Goal: Transaction & Acquisition: Purchase product/service

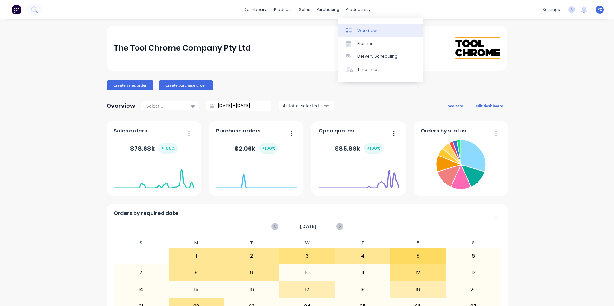
click at [358, 29] on div "Workflow" at bounding box center [367, 31] width 19 height 6
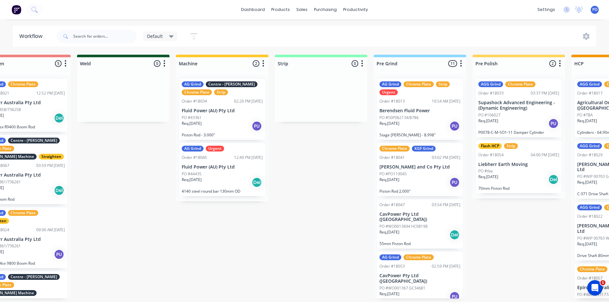
scroll to position [1, 0]
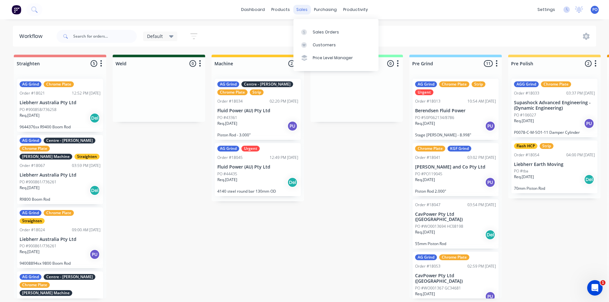
click at [305, 11] on div "sales" at bounding box center [302, 10] width 18 height 10
click at [313, 29] on div "Sales Orders" at bounding box center [326, 32] width 26 height 6
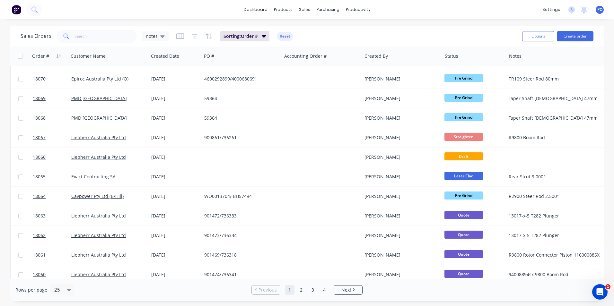
scroll to position [280, 0]
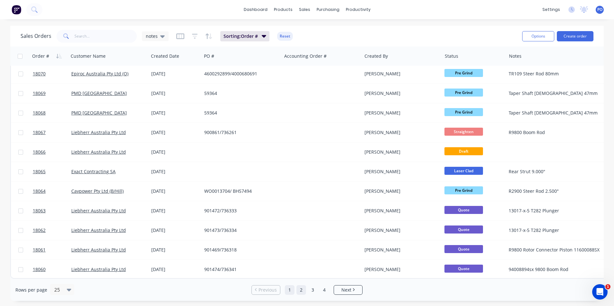
click at [303, 292] on link "2" at bounding box center [301, 291] width 10 height 10
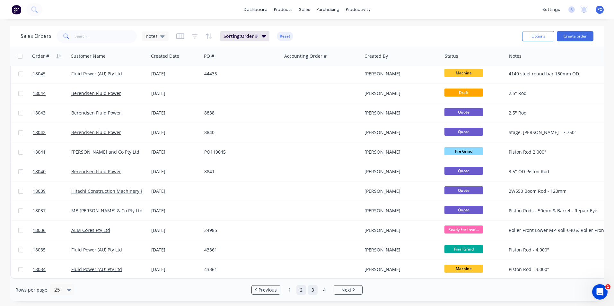
click at [313, 292] on link "3" at bounding box center [313, 291] width 10 height 10
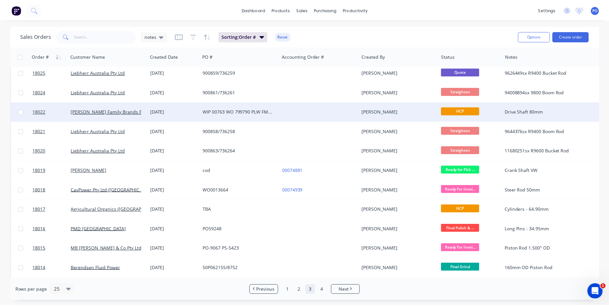
scroll to position [161, 0]
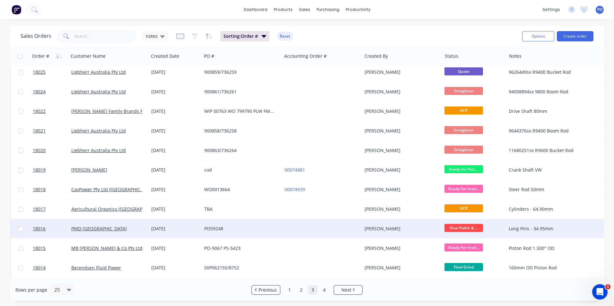
click at [297, 231] on div at bounding box center [322, 228] width 80 height 19
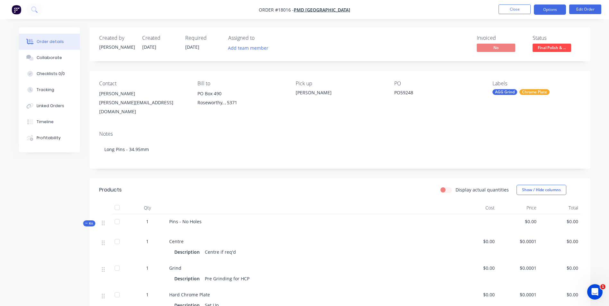
click at [542, 9] on button "Options" at bounding box center [550, 9] width 32 height 10
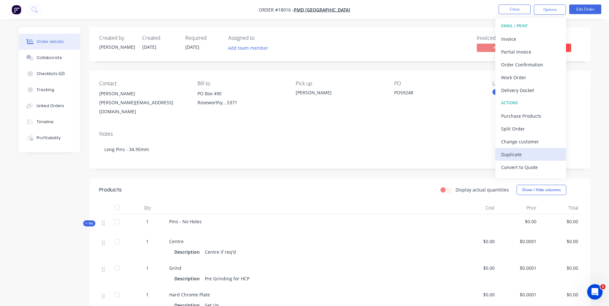
click at [516, 156] on div "Duplicate" at bounding box center [530, 154] width 59 height 9
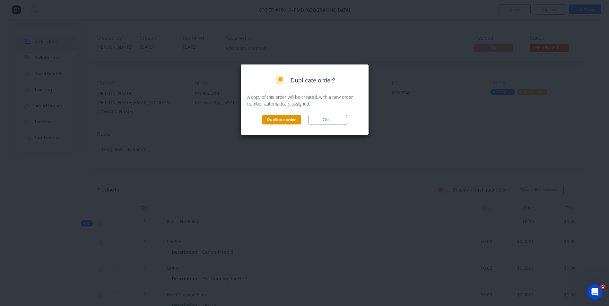
click at [287, 119] on button "Duplicate order" at bounding box center [281, 120] width 39 height 10
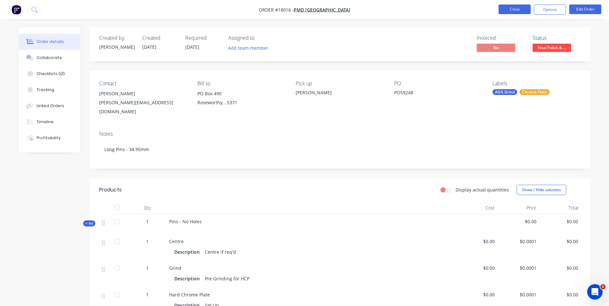
click at [508, 11] on button "Close" at bounding box center [515, 9] width 32 height 10
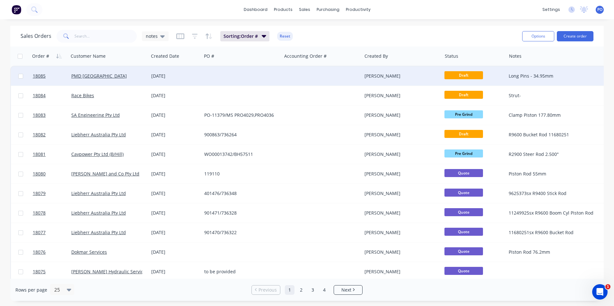
click at [240, 78] on div at bounding box center [242, 75] width 80 height 19
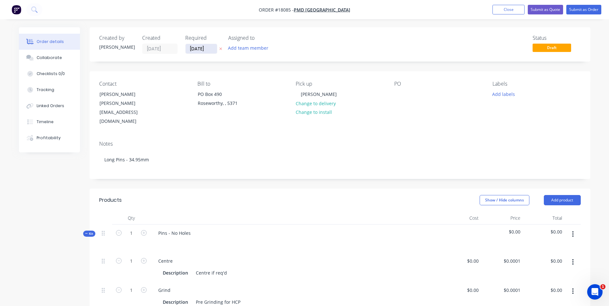
click at [216, 48] on input "[DATE]" at bounding box center [201, 49] width 31 height 10
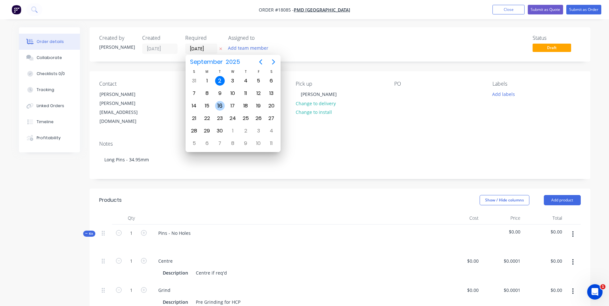
click at [220, 108] on div "16" at bounding box center [220, 106] width 10 height 10
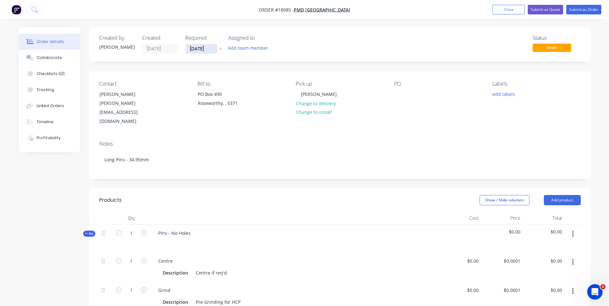
click at [212, 46] on input "[DATE]" at bounding box center [201, 49] width 31 height 10
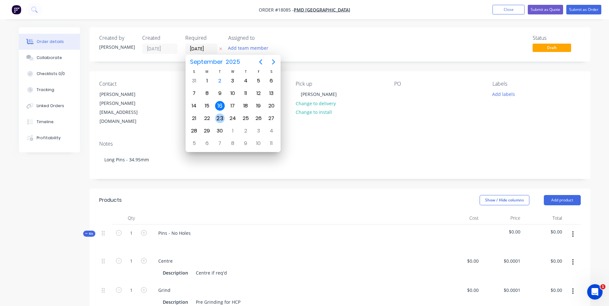
click at [219, 117] on div "23" at bounding box center [220, 119] width 10 height 10
type input "[DATE]"
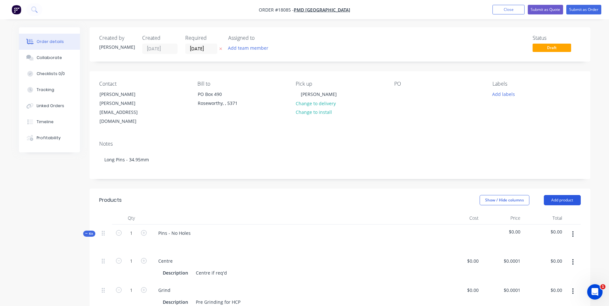
click at [559, 195] on button "Add product" at bounding box center [562, 200] width 37 height 10
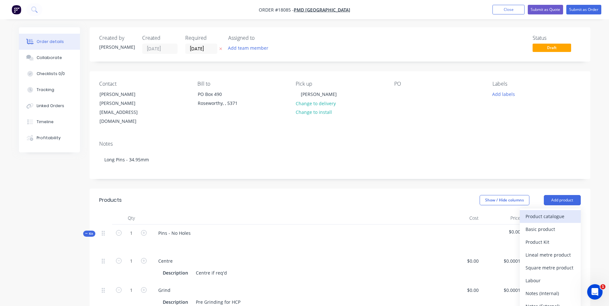
click at [552, 212] on div "Product catalogue" at bounding box center [550, 216] width 49 height 9
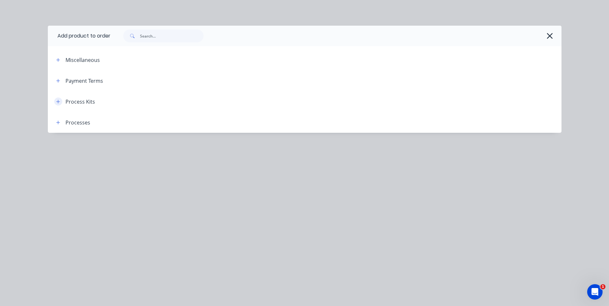
click at [58, 103] on icon "button" at bounding box center [58, 102] width 4 height 4
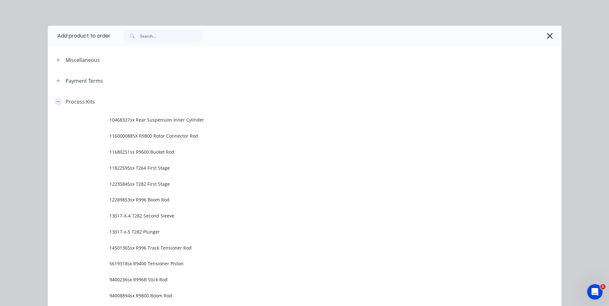
click at [58, 101] on button "button" at bounding box center [58, 102] width 8 height 8
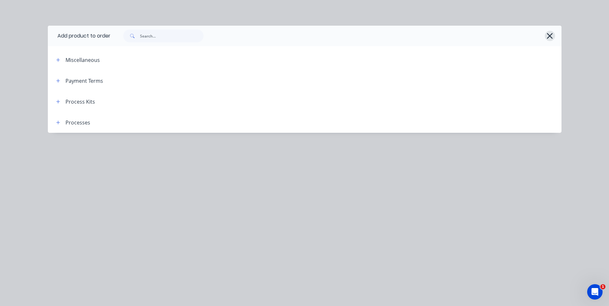
click at [545, 35] on button "button" at bounding box center [550, 36] width 10 height 10
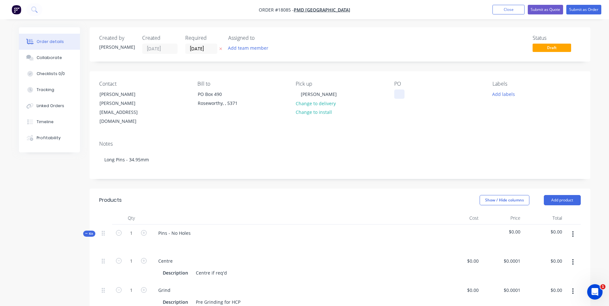
click at [399, 93] on div at bounding box center [399, 94] width 10 height 9
click at [504, 97] on button "Add labels" at bounding box center [504, 94] width 30 height 9
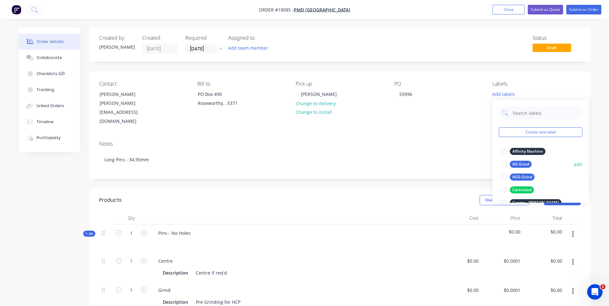
scroll to position [32, 0]
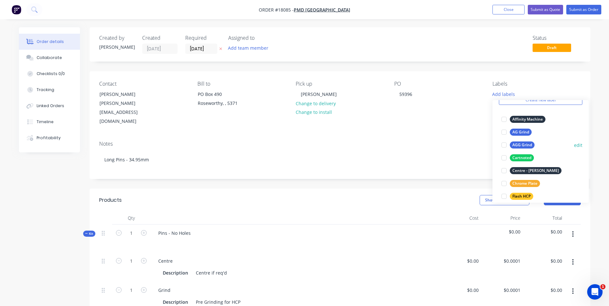
click at [523, 145] on div "AGG Grind" at bounding box center [522, 145] width 25 height 7
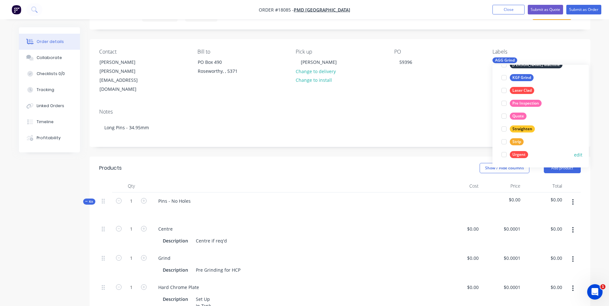
click at [525, 154] on div "Urgent" at bounding box center [519, 154] width 18 height 7
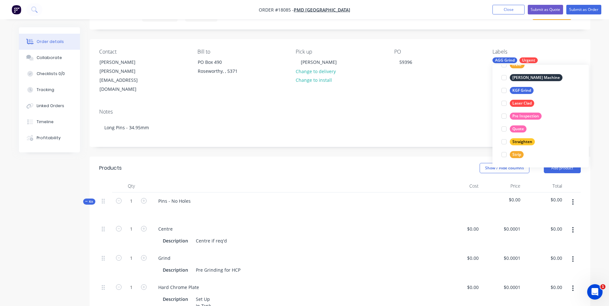
scroll to position [0, 0]
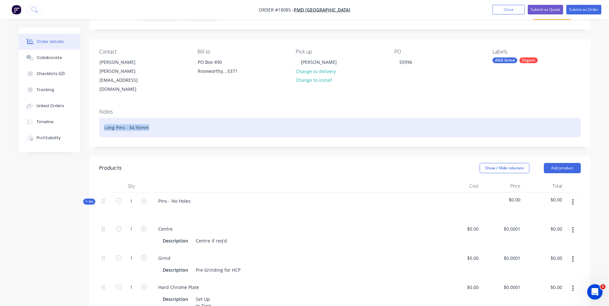
drag, startPoint x: 152, startPoint y: 113, endPoint x: 90, endPoint y: 116, distance: 62.4
click at [91, 116] on div "Notes Long Pins - 34.95mm" at bounding box center [340, 125] width 501 height 43
click at [109, 118] on div "E& Dump Cylinder Rod" at bounding box center [340, 128] width 482 height 20
drag, startPoint x: 155, startPoint y: 112, endPoint x: 101, endPoint y: 118, distance: 54.5
click at [101, 118] on div "E7 Dump Cylinder Rod" at bounding box center [340, 128] width 482 height 20
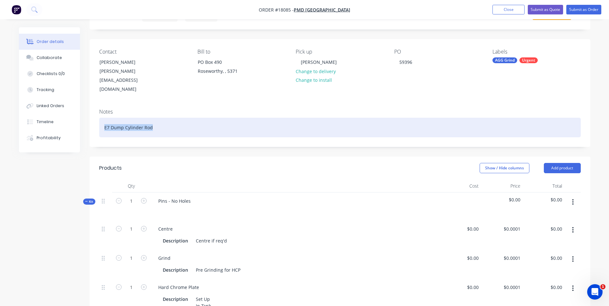
copy div "E7 Dump Cylinder Rod"
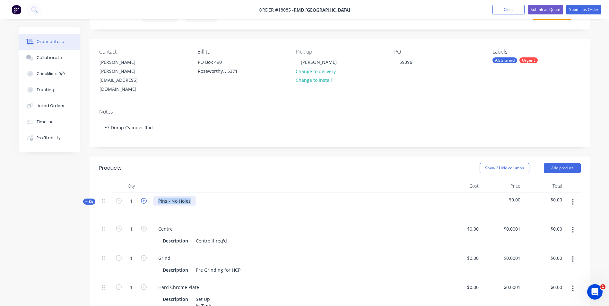
drag, startPoint x: 189, startPoint y: 187, endPoint x: 144, endPoint y: 187, distance: 45.6
click at [144, 193] on div "Kit 1 Pins - No Holes $0.00 $0.00" at bounding box center [340, 207] width 482 height 28
paste div
drag, startPoint x: 241, startPoint y: 253, endPoint x: 193, endPoint y: 253, distance: 47.2
click at [193, 266] on div "Pre Grinding for HCP" at bounding box center [218, 270] width 50 height 9
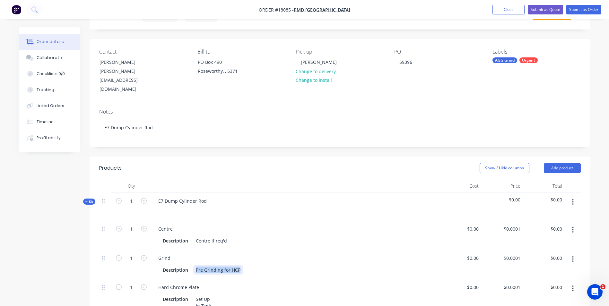
paste div
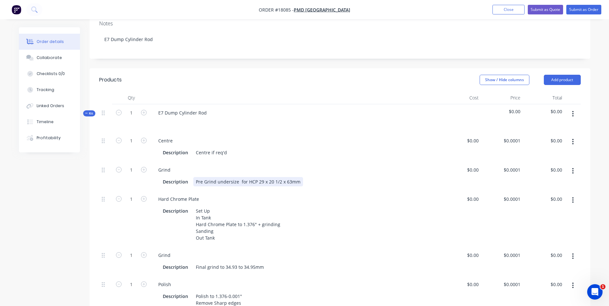
scroll to position [128, 0]
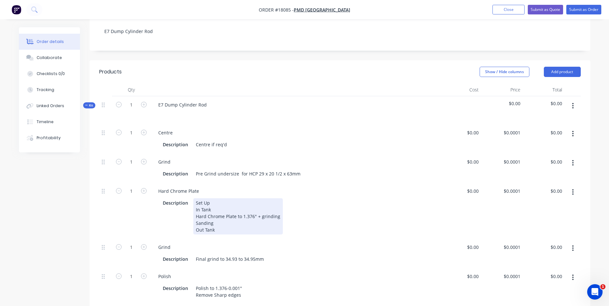
click at [278, 201] on div "Set Up In Tank Hard Chrome Plate to 1.376" + grinding Sanding Out Tank" at bounding box center [238, 217] width 90 height 36
drag, startPoint x: 278, startPoint y: 201, endPoint x: 196, endPoint y: 200, distance: 81.3
click at [196, 200] on div "Set Up In Tank Hard Chrome Plate to 1.376" + grinding Sanding Out Tank" at bounding box center [238, 217] width 90 height 36
paste div
click at [236, 210] on div "Set Up In Tank HCP to 2.480" + grinding Sanding Out Tank" at bounding box center [221, 217] width 57 height 36
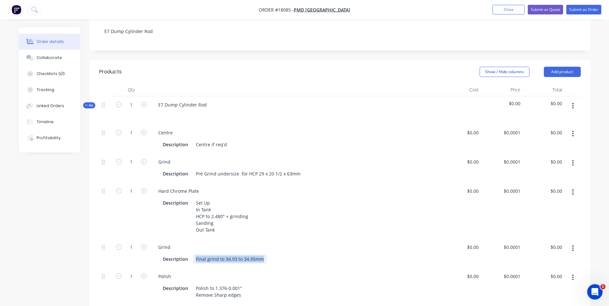
drag, startPoint x: 263, startPoint y: 243, endPoint x: 198, endPoint y: 242, distance: 64.9
click at [194, 255] on div "Final grind to 34.93 to 34.95mm" at bounding box center [229, 259] width 73 height 9
paste div
click at [247, 284] on div "Description Polish to 1.376-0.001" Remove Sharp edges" at bounding box center [293, 292] width 267 height 16
drag, startPoint x: 243, startPoint y: 271, endPoint x: 188, endPoint y: 270, distance: 54.9
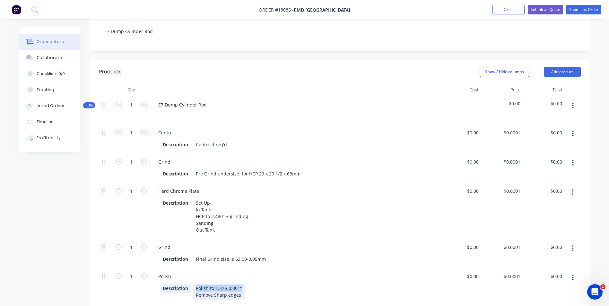
click at [188, 284] on div "Description Polish to 1.376-0.001" Remove Sharp edges" at bounding box center [293, 292] width 267 height 16
paste div
click at [241, 284] on div "Finish size is 2.480-0.002" Remove Sharp edges" at bounding box center [223, 292] width 60 height 16
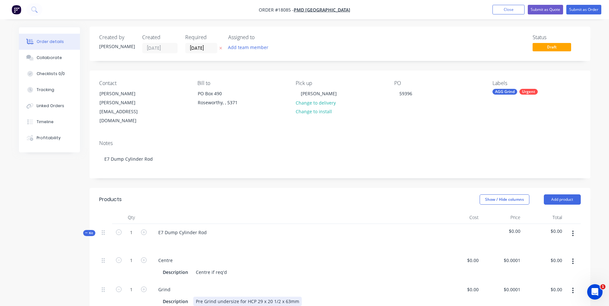
scroll to position [0, 0]
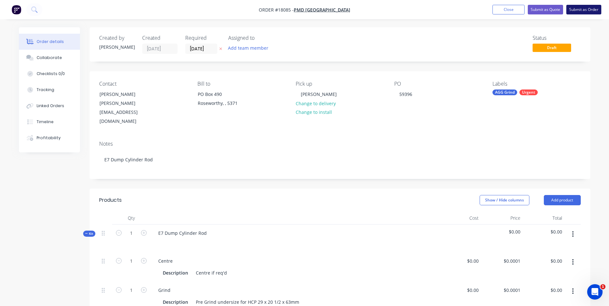
click at [588, 10] on button "Submit as Order" at bounding box center [584, 10] width 35 height 10
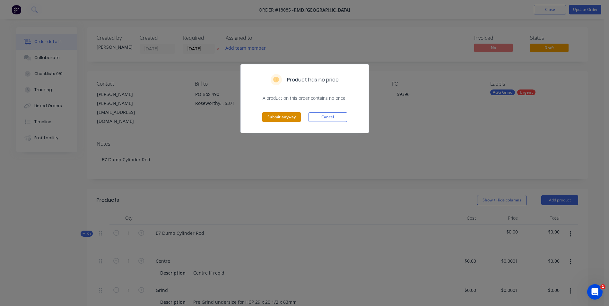
click at [292, 119] on button "Submit anyway" at bounding box center [281, 117] width 39 height 10
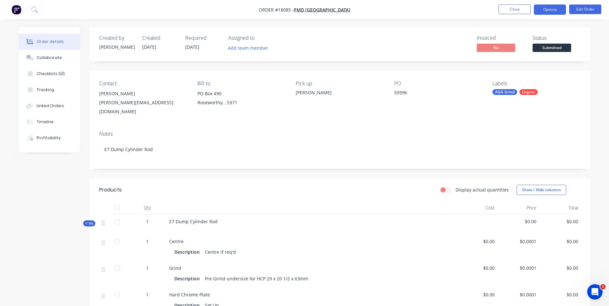
click at [547, 8] on button "Options" at bounding box center [550, 9] width 32 height 10
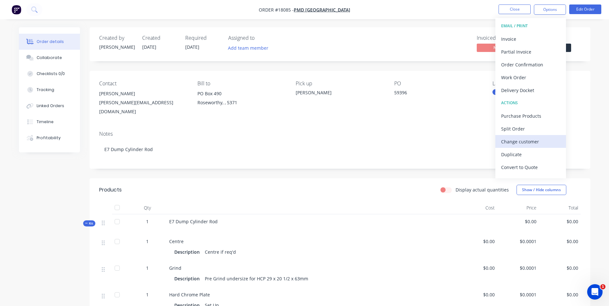
click at [536, 139] on div "Change customer" at bounding box center [530, 141] width 59 height 9
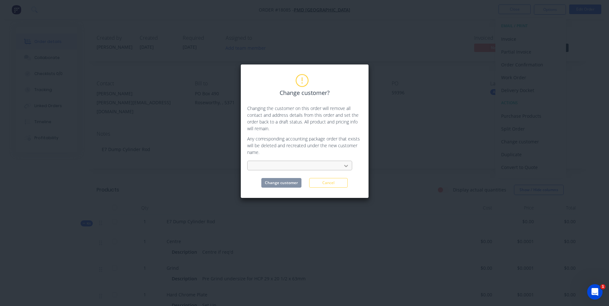
click at [348, 167] on icon at bounding box center [346, 166] width 6 height 6
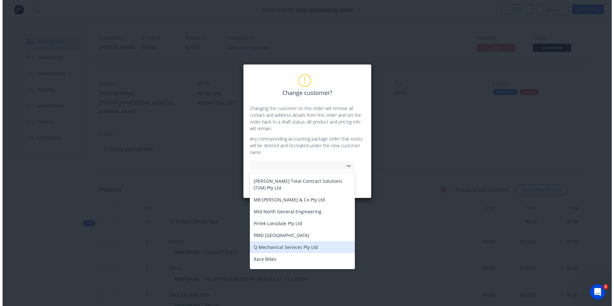
scroll to position [289, 0]
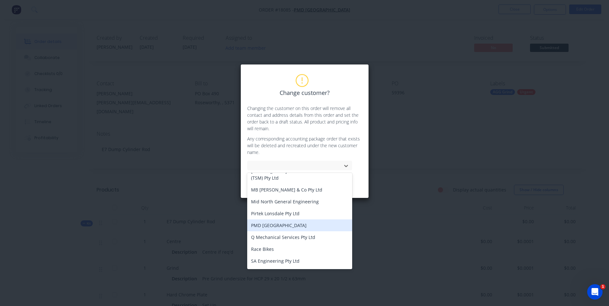
click at [277, 222] on div "PMD [GEOGRAPHIC_DATA]" at bounding box center [299, 226] width 105 height 12
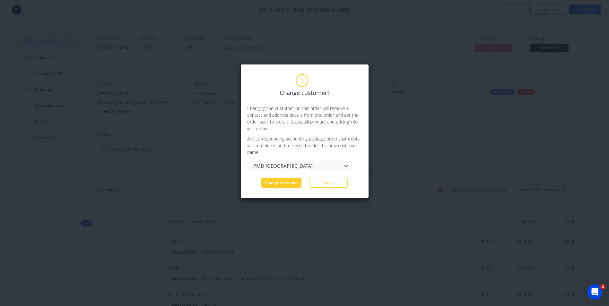
click at [279, 182] on button "Change customer" at bounding box center [281, 183] width 40 height 10
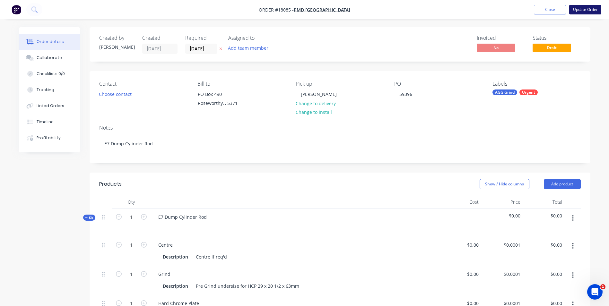
click at [588, 12] on button "Update Order" at bounding box center [586, 10] width 32 height 10
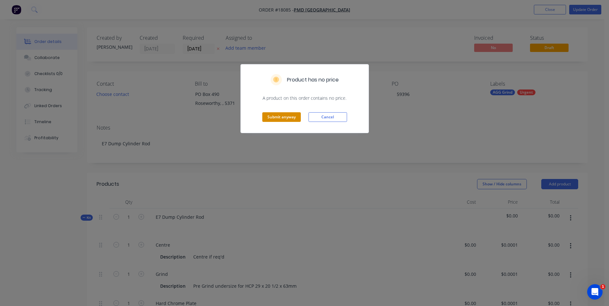
click at [289, 115] on button "Submit anyway" at bounding box center [281, 117] width 39 height 10
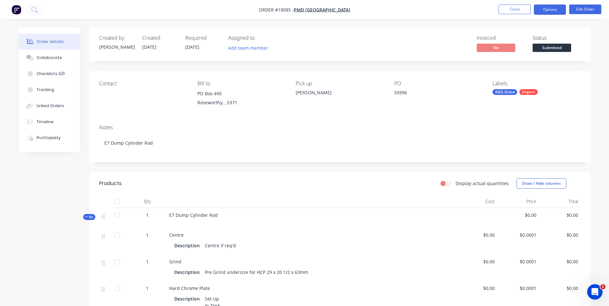
click at [541, 12] on button "Options" at bounding box center [550, 9] width 32 height 10
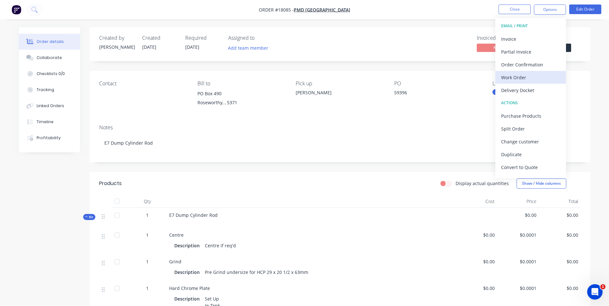
click at [527, 79] on div "Work Order" at bounding box center [530, 77] width 59 height 9
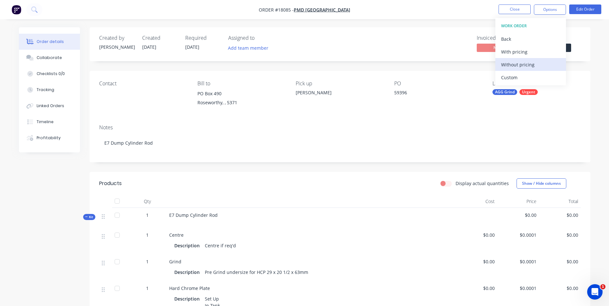
click at [524, 63] on div "Without pricing" at bounding box center [530, 64] width 59 height 9
click at [437, 48] on div "Invoiced No Status Submitted" at bounding box center [437, 44] width 288 height 19
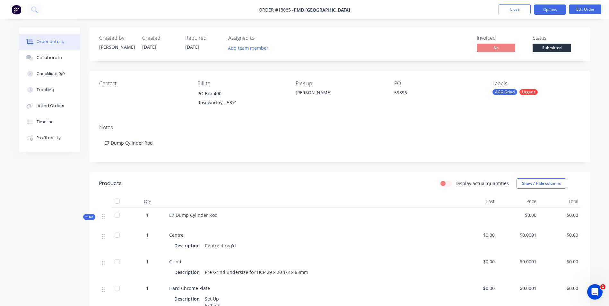
click at [551, 9] on button "Options" at bounding box center [550, 9] width 32 height 10
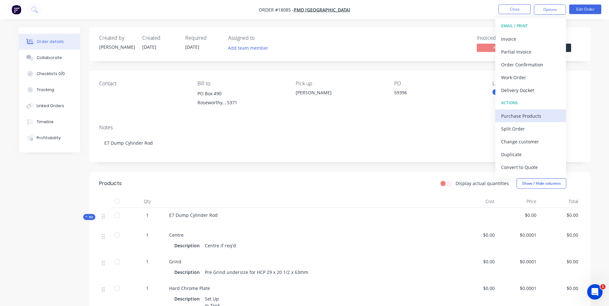
click at [526, 116] on div "Purchase Products" at bounding box center [530, 115] width 59 height 9
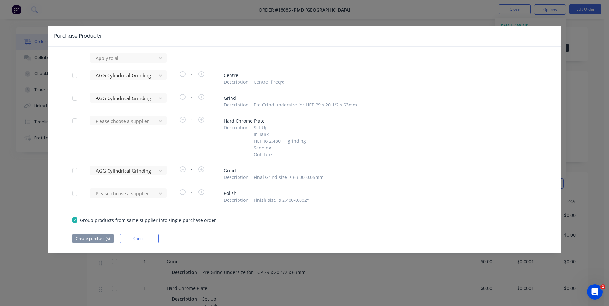
click at [76, 77] on div at bounding box center [74, 75] width 13 height 13
click at [76, 99] on div at bounding box center [74, 98] width 13 height 13
click at [75, 172] on div at bounding box center [74, 170] width 13 height 13
click at [94, 238] on button "Create purchase(s)" at bounding box center [92, 239] width 41 height 10
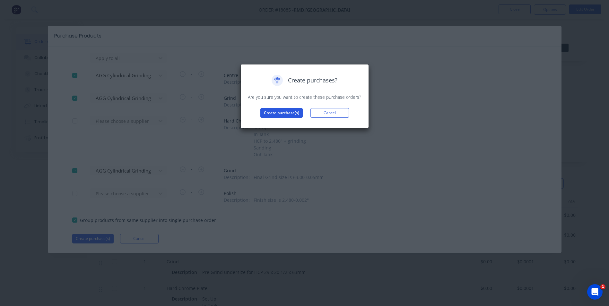
click at [285, 111] on button "Create purchase(s)" at bounding box center [282, 113] width 42 height 10
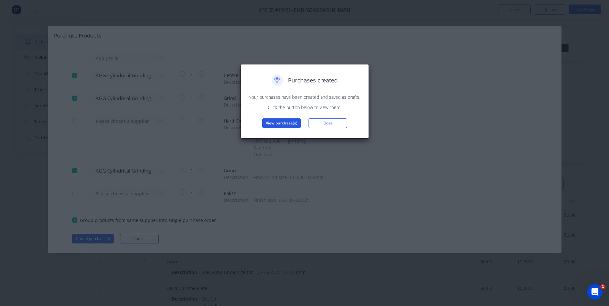
click at [289, 121] on button "View purchase(s)" at bounding box center [281, 124] width 39 height 10
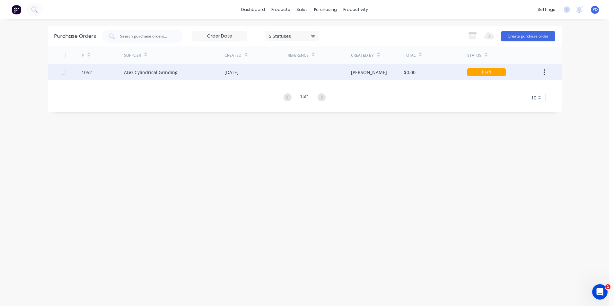
click at [289, 75] on div at bounding box center [319, 72] width 63 height 16
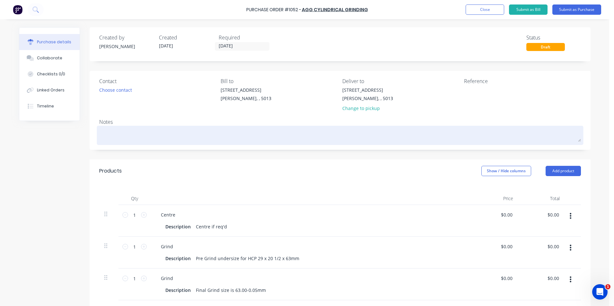
click at [105, 135] on textarea at bounding box center [340, 135] width 482 height 14
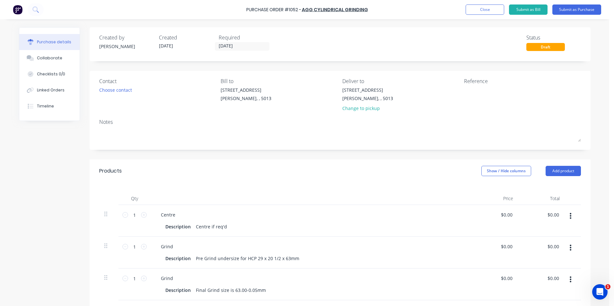
type textarea "x"
type textarea "T"
type textarea "x"
type textarea "TC"
type textarea "x"
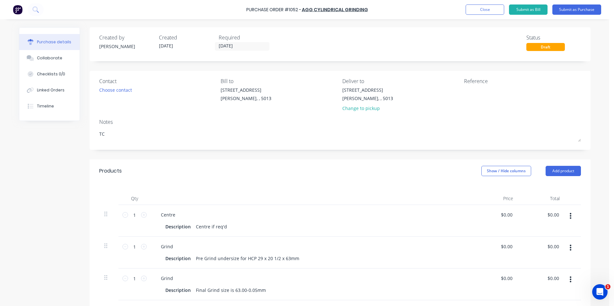
type textarea "TC1"
type textarea "x"
type textarea "TC18"
type textarea "x"
type textarea "TC180"
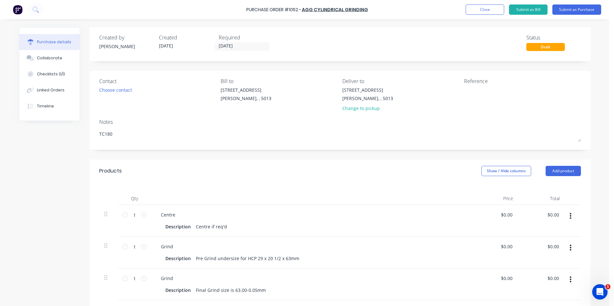
type textarea "x"
type textarea "TC1805"
type textarea "x"
type textarea "TC180"
type textarea "x"
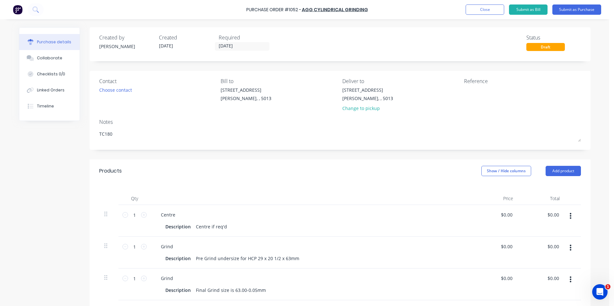
type textarea "TC1808"
type textarea "x"
type textarea "TC18085"
type textarea "x"
type textarea "TC18085"
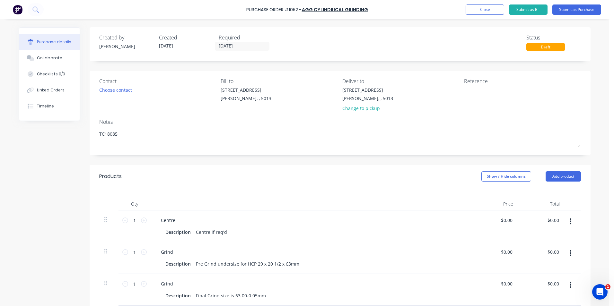
type textarea "x"
type textarea "TC18085 E"
type textarea "x"
type textarea "TC18085 E7"
type textarea "x"
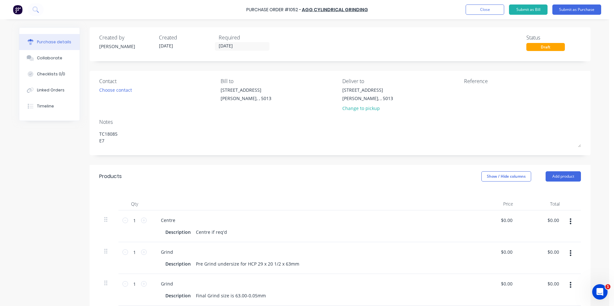
type textarea "TC18085 E7"
type textarea "x"
type textarea "TC18085 E7 D"
type textarea "x"
type textarea "TC18085 E7 Du"
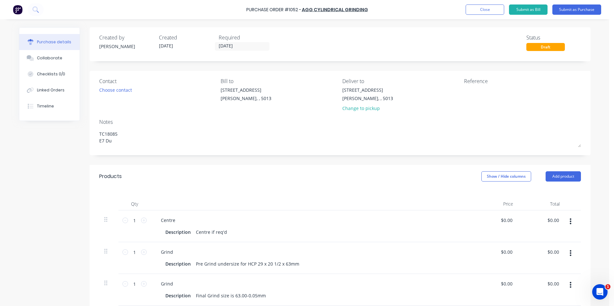
type textarea "x"
type textarea "TC18085 E7 Dun"
type textarea "x"
type textarea "TC18085 E7 Du"
type textarea "x"
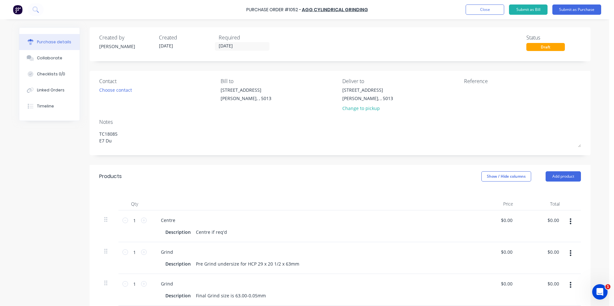
type textarea "TC18085 E7 D"
type textarea "x"
type textarea "TC18085 E7 Dm"
type textarea "x"
type textarea "TC18085 E7 Dm"
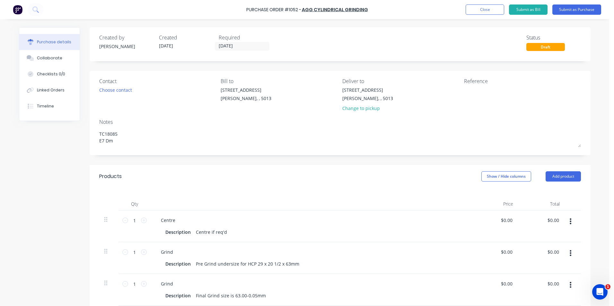
type textarea "x"
type textarea "TC18085 E7 Dm"
type textarea "x"
type textarea "TC18085 E7 D"
type textarea "x"
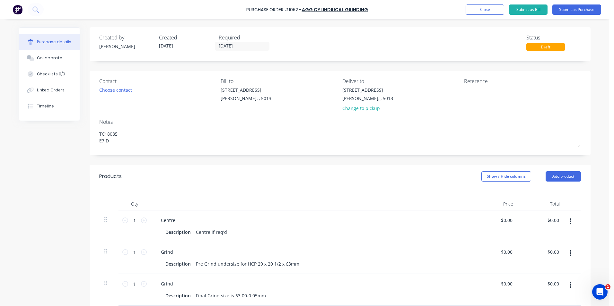
type textarea "TC18085 E7 Du"
type textarea "x"
type textarea "TC18085 E7 Dum"
type textarea "x"
type textarea "TC18085 E7 Dump"
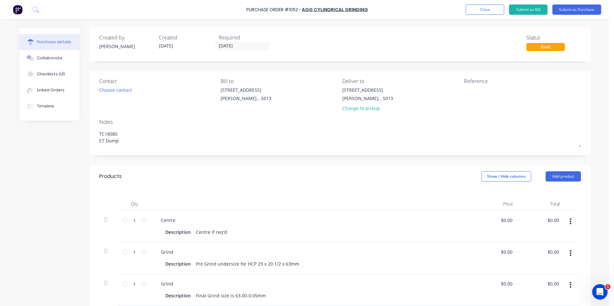
type textarea "x"
type textarea "TC18085 E7 Dump"
type textarea "x"
type textarea "TC18085 E7 Dump C"
type textarea "x"
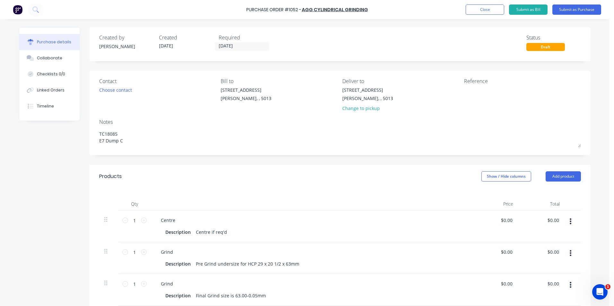
type textarea "TC18085 E7 Dump Cy"
type textarea "x"
type textarea "TC18085 E7 Dump Cyl"
type textarea "x"
type textarea "TC18085 E7 Dump Cyli"
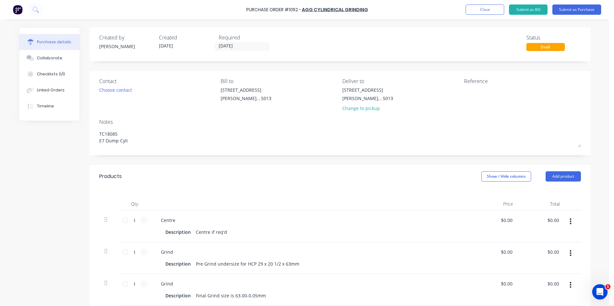
type textarea "x"
type textarea "TC18085 E7 Dump Cylin"
type textarea "x"
type textarea "TC18085 E7 Dump Cylind"
type textarea "x"
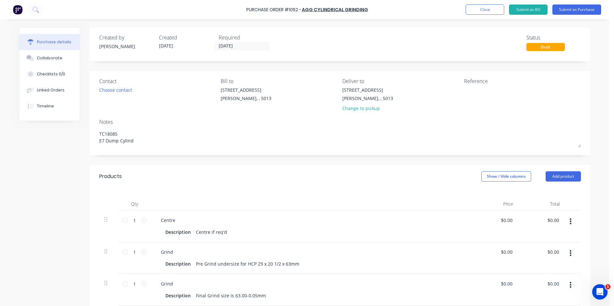
type textarea "TC18085 E7 Dump Cylinde"
type textarea "x"
type textarea "TC18085 E7 Dump Cylinder"
type textarea "x"
type textarea "TC18085 E7 Dump Cylinder"
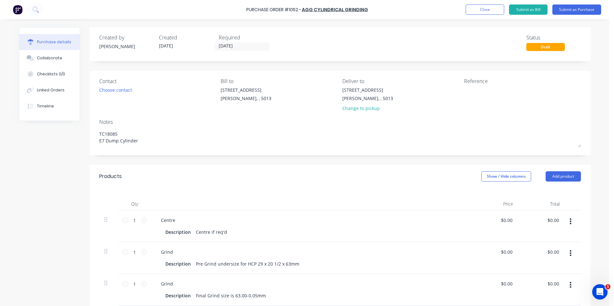
type textarea "x"
type textarea "TC18085 E7 Dump Cylinder R"
type textarea "x"
type textarea "TC18085 E7 Dump Cylinder Ro"
type textarea "x"
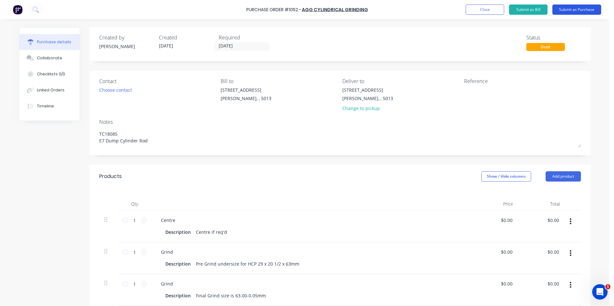
type textarea "TC18085 E7 Dump Cylinder Rod"
click at [568, 10] on button "Submit as Purchase" at bounding box center [576, 9] width 49 height 10
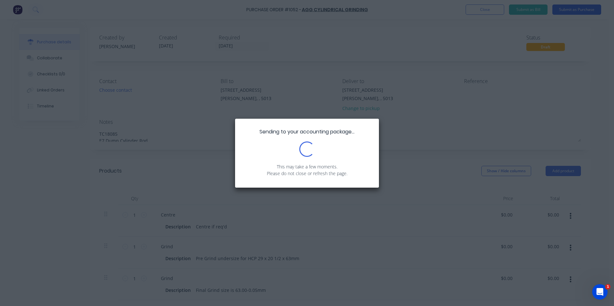
type textarea "x"
type textarea "TC18085 E7 Dump Cylinder Rod"
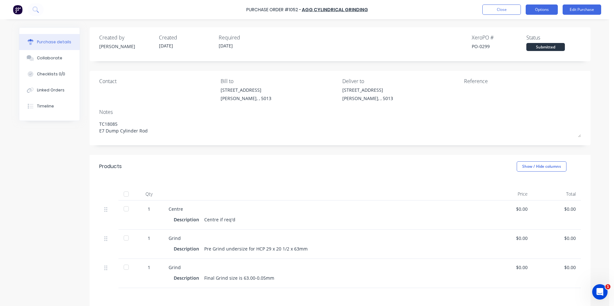
click at [540, 10] on button "Options" at bounding box center [542, 9] width 32 height 10
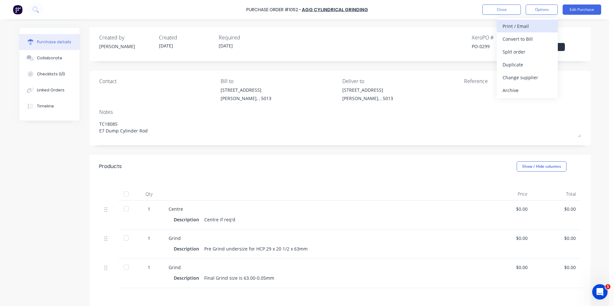
click at [527, 28] on div "Print / Email" at bounding box center [527, 26] width 49 height 9
click at [519, 50] on div "Without pricing" at bounding box center [527, 51] width 49 height 9
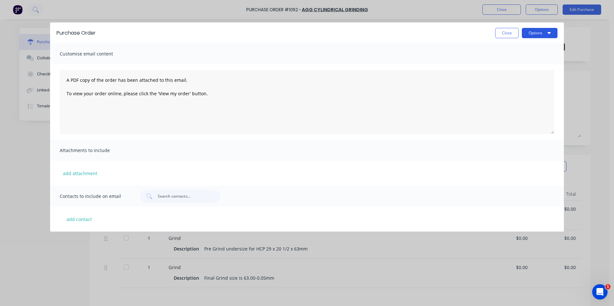
click at [552, 34] on button "Options" at bounding box center [540, 33] width 36 height 10
click at [512, 50] on div "Print" at bounding box center [526, 49] width 49 height 9
click at [505, 33] on button "Close" at bounding box center [506, 33] width 23 height 10
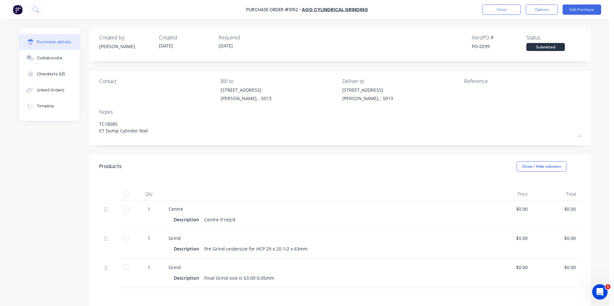
drag, startPoint x: 146, startPoint y: 133, endPoint x: 93, endPoint y: 132, distance: 52.7
click at [93, 132] on div "Contact Bill to [STREET_ADDRESS][PERSON_NAME] Deliver to [STREET_ADDRESS][PERSO…" at bounding box center [340, 108] width 501 height 75
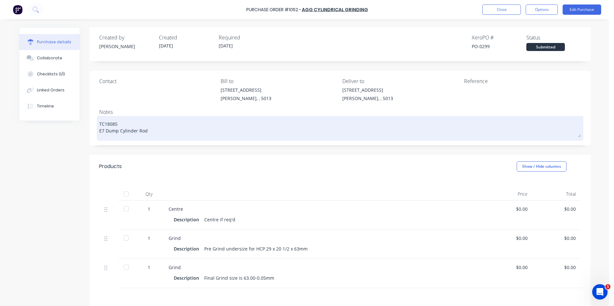
type textarea "x"
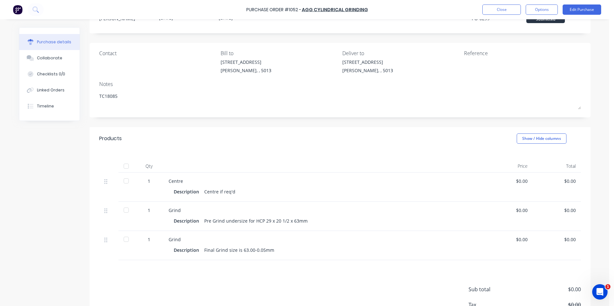
scroll to position [74, 0]
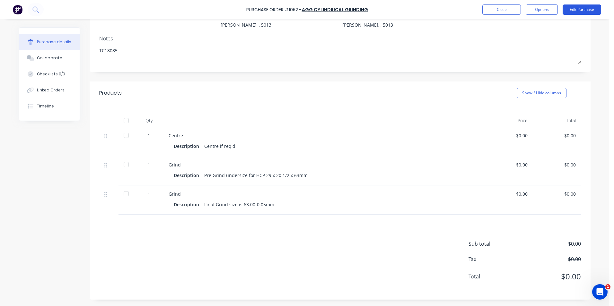
type textarea "TC18085"
type textarea "x"
type textarea "TC18085"
click at [583, 11] on button "Edit Purchase" at bounding box center [582, 9] width 39 height 10
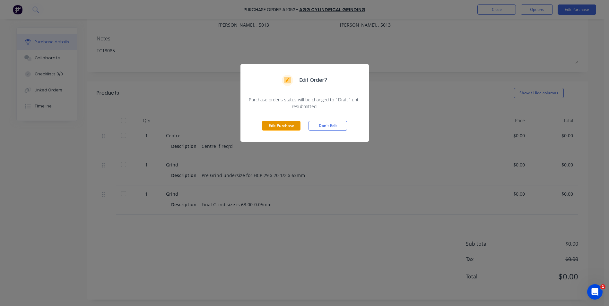
click at [295, 125] on button "Edit Purchase" at bounding box center [281, 126] width 39 height 10
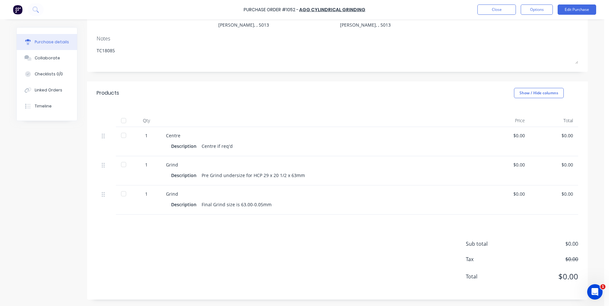
type textarea "x"
type textarea "TC18085 E7 Dump Cylinder Rod"
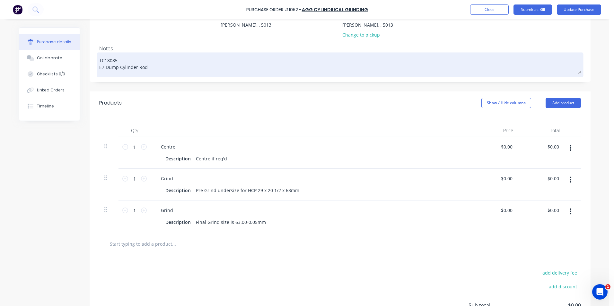
drag, startPoint x: 144, startPoint y: 66, endPoint x: 95, endPoint y: 68, distance: 49.5
click at [99, 68] on div "TC18085 E7 Dump Cylinder Rod" at bounding box center [340, 65] width 482 height 22
type textarea "x"
type textarea "TC18085 E7 Dump Cylinder Ro"
type textarea "x"
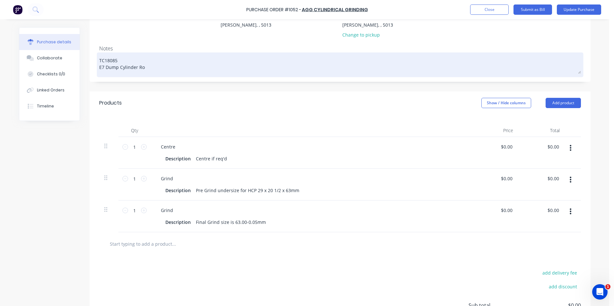
type textarea "TC18085 E7 Dump Cylinder R"
type textarea "x"
type textarea "TC18085 E7 Dump Cylinder"
type textarea "x"
type textarea "TC18085 E7 Dump Cylinder"
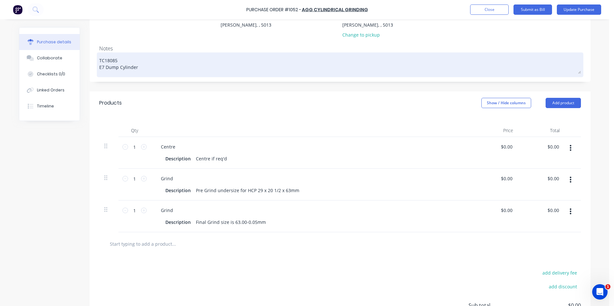
type textarea "x"
type textarea "TC18085 E7 Dump Cylinde"
type textarea "x"
type textarea "TC18085 E7 Dump Cylind"
type textarea "x"
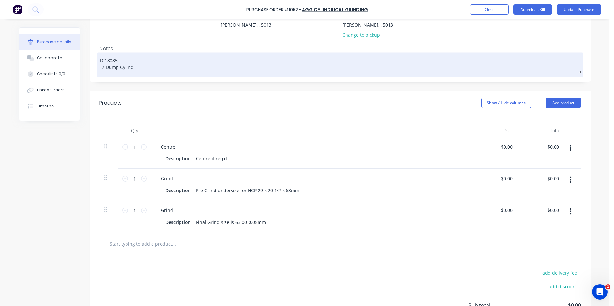
type textarea "TC18085 E7 Dump Cylin"
type textarea "x"
type textarea "TC18085 E7 Dump Cyli"
type textarea "x"
type textarea "TC18085 E7 Dump Cyl"
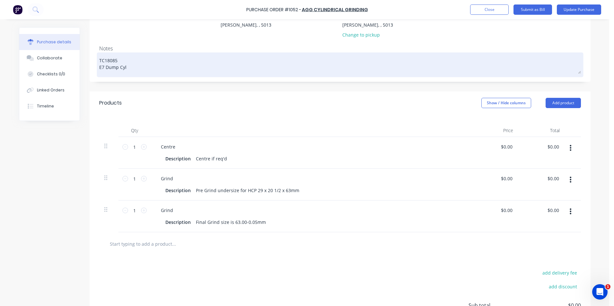
type textarea "x"
type textarea "TC18085 E7 Dump Cy"
type textarea "x"
type textarea "TC18085 E7 Dump C"
type textarea "x"
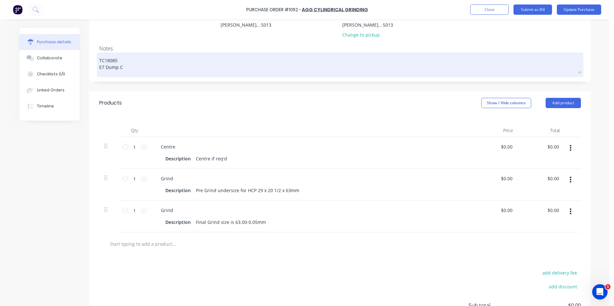
type textarea "TC18085 E7 Dump"
type textarea "x"
type textarea "TC18085 E7 Dump"
type textarea "x"
type textarea "TC18085 E7 Dum"
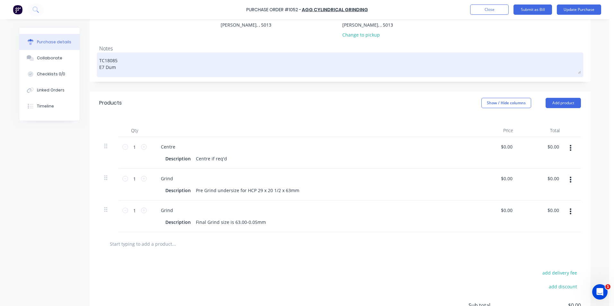
type textarea "x"
type textarea "TC18085 E7 Du"
type textarea "x"
type textarea "TC18085 E7 D"
type textarea "x"
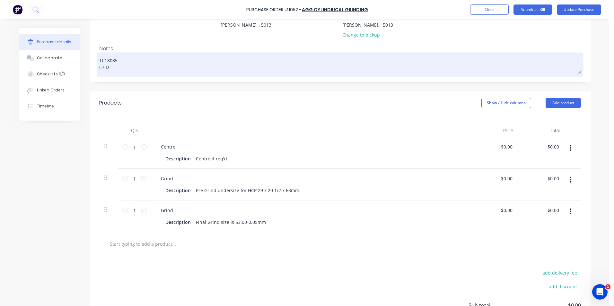
type textarea "TC18085 E7"
type textarea "x"
type textarea "TC18085 E7"
type textarea "x"
type textarea "TC18085 E"
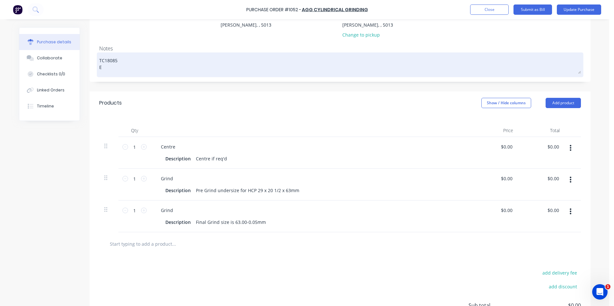
type textarea "x"
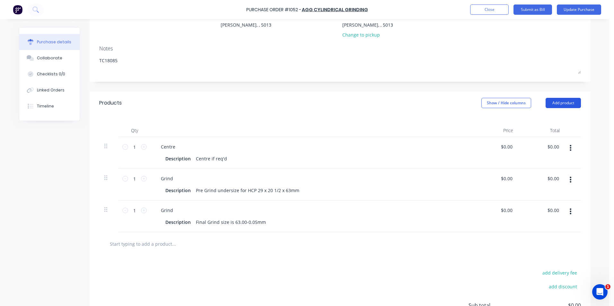
type textarea "TC18085"
type textarea "x"
type textarea "TC18085"
click at [559, 104] on button "Add product" at bounding box center [563, 103] width 35 height 10
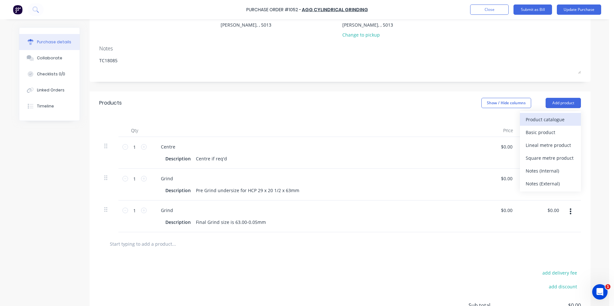
click at [550, 121] on div "Product catalogue" at bounding box center [550, 119] width 49 height 9
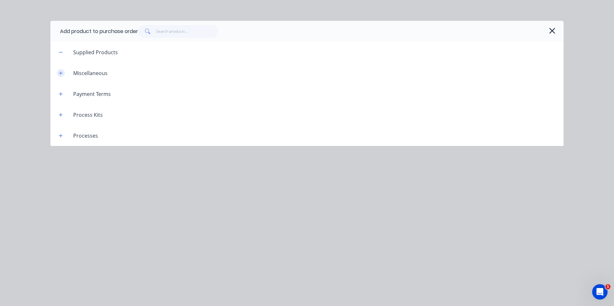
click at [61, 73] on icon "button" at bounding box center [61, 73] width 4 height 4
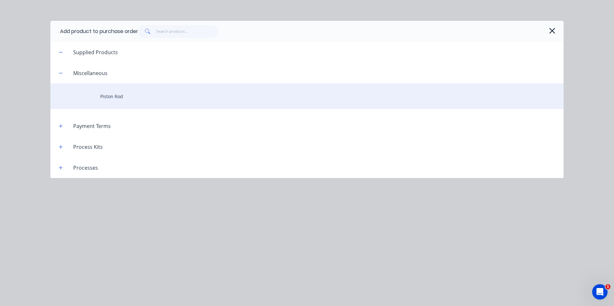
click at [104, 96] on div "Piston Rod" at bounding box center [306, 97] width 513 height 26
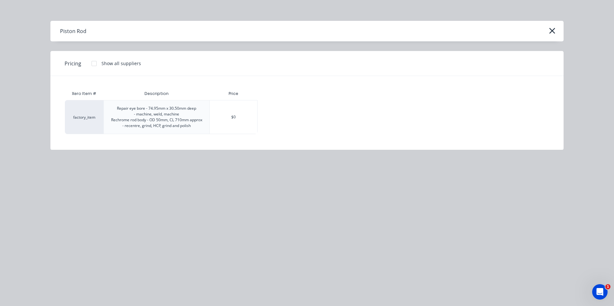
drag, startPoint x: 242, startPoint y: 123, endPoint x: 242, endPoint y: 128, distance: 5.5
click at [242, 126] on div "$0" at bounding box center [234, 117] width 48 height 33
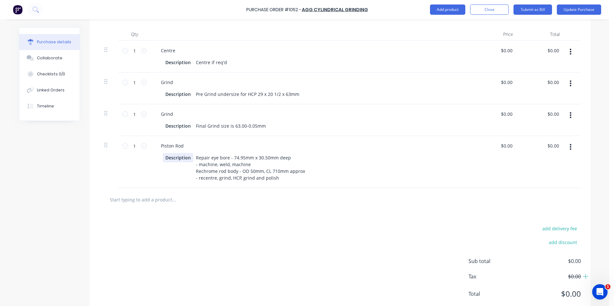
scroll to position [155, 0]
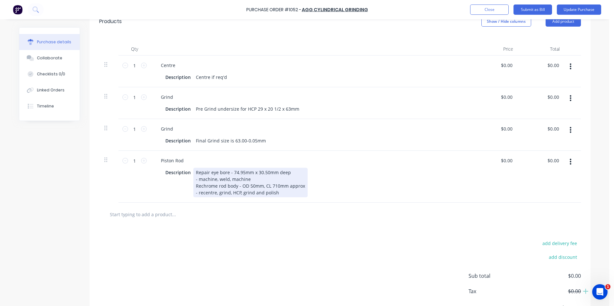
type textarea "x"
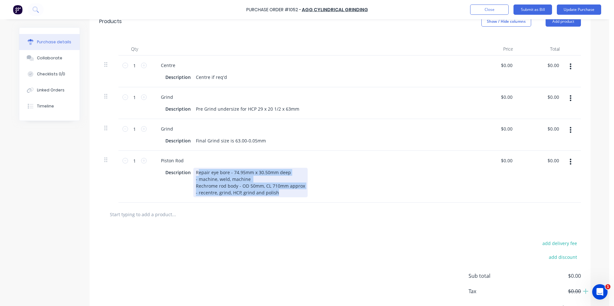
drag, startPoint x: 278, startPoint y: 193, endPoint x: 197, endPoint y: 171, distance: 84.2
click at [197, 171] on div "Repair eye bore - 74.95mm x 30.50mm deep - machine, weld, machine Rechrome rod …" at bounding box center [250, 183] width 114 height 30
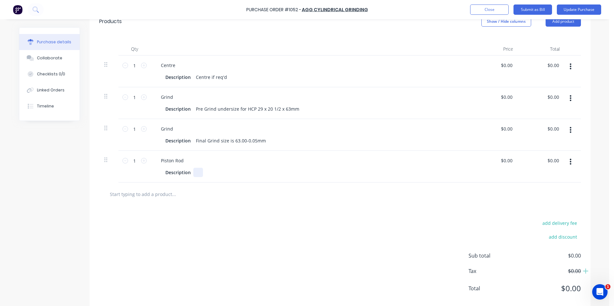
scroll to position [135, 0]
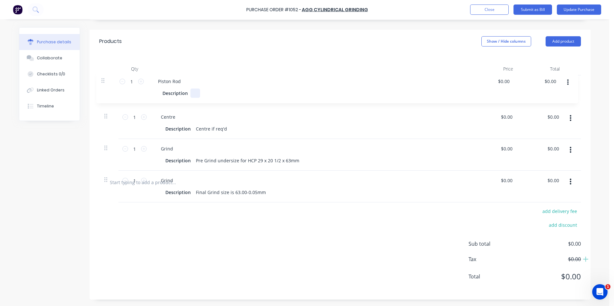
drag, startPoint x: 103, startPoint y: 161, endPoint x: 103, endPoint y: 80, distance: 80.9
click at [103, 80] on div "1 1 Centre Description Centre if req'd $0.00 $0.00 $0.00 $0.00 1 1 Grind Descri…" at bounding box center [340, 122] width 482 height 95
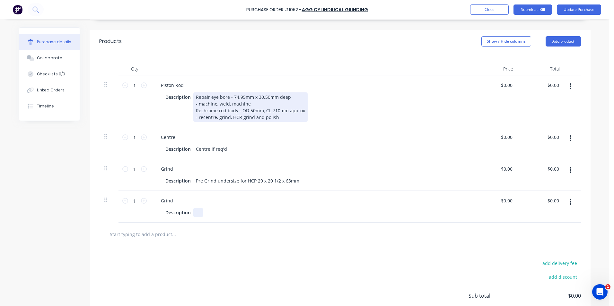
type textarea "x"
type textarea "TC18085"
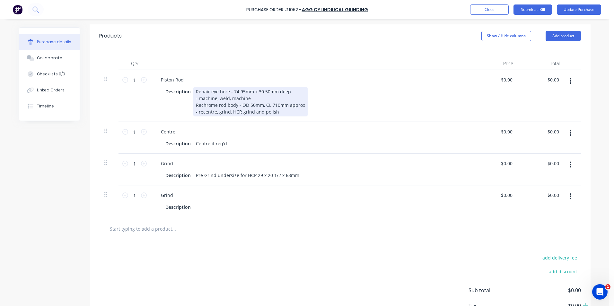
type textarea "x"
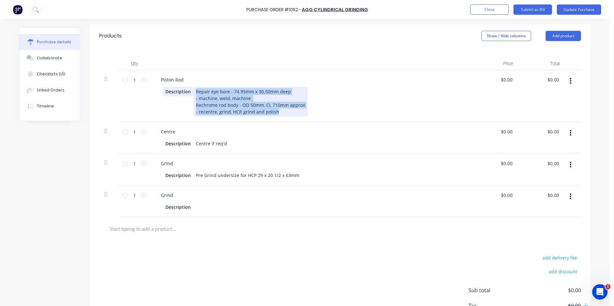
drag, startPoint x: 275, startPoint y: 113, endPoint x: 190, endPoint y: 90, distance: 88.0
click at [190, 90] on div "Description Repair eye bore - 74.95mm x 30.50mm deep - machine, weld, machine R…" at bounding box center [310, 102] width 294 height 30
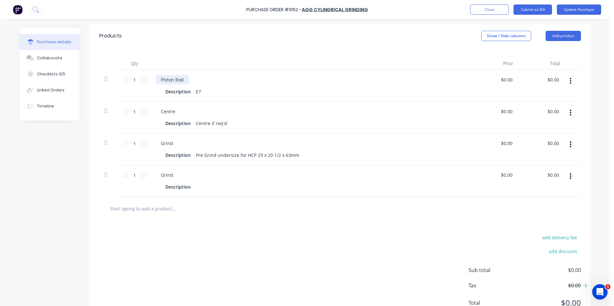
type textarea "x"
drag, startPoint x: 182, startPoint y: 80, endPoint x: 157, endPoint y: 80, distance: 25.4
click at [157, 80] on div "Piston Rod" at bounding box center [172, 79] width 33 height 9
click at [205, 92] on div "Description E7" at bounding box center [310, 91] width 294 height 9
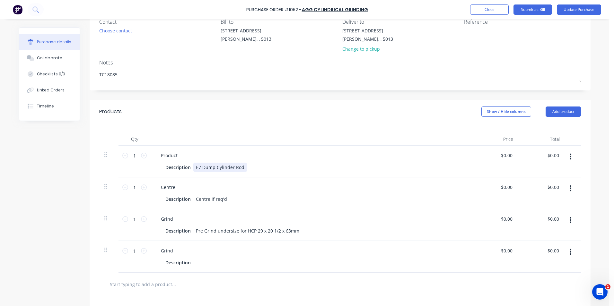
scroll to position [71, 0]
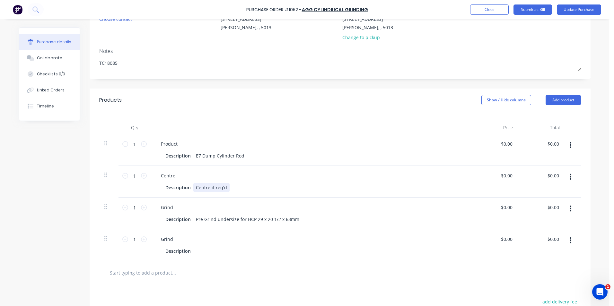
click at [278, 193] on div "Centre Description Centre if req'd" at bounding box center [311, 182] width 321 height 32
click at [308, 218] on div "Description Pre Grind undersize for HCP 29 x 20 1/2 x 63mm" at bounding box center [310, 219] width 294 height 9
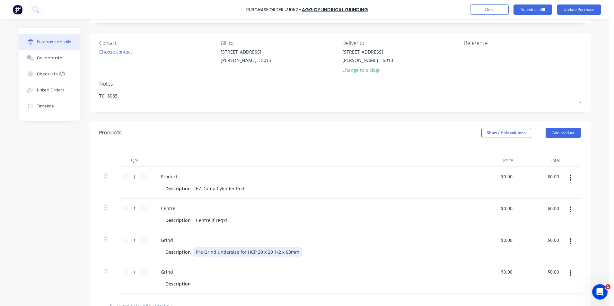
scroll to position [7, 0]
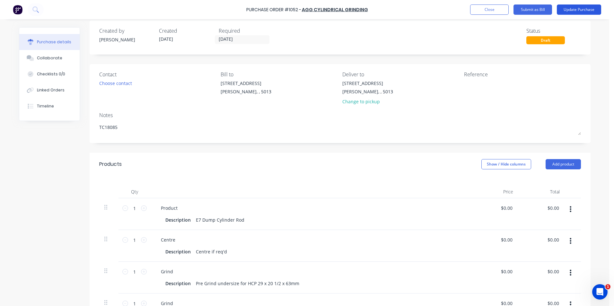
click at [585, 10] on button "Update Purchase" at bounding box center [579, 9] width 44 height 10
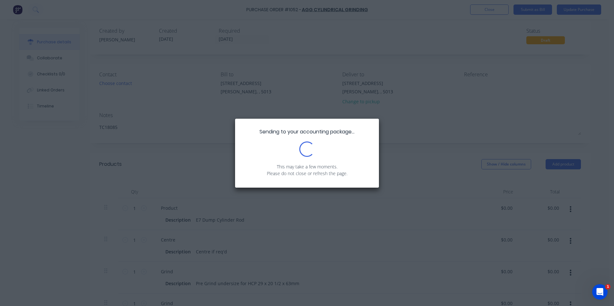
scroll to position [0, 0]
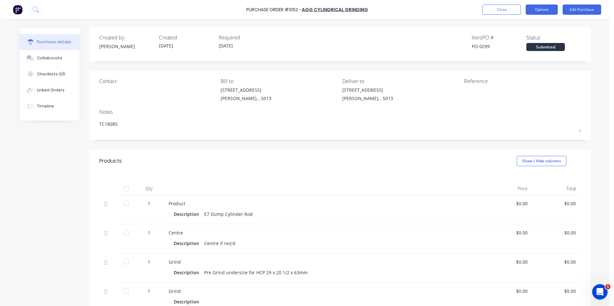
click at [547, 12] on button "Options" at bounding box center [542, 9] width 32 height 10
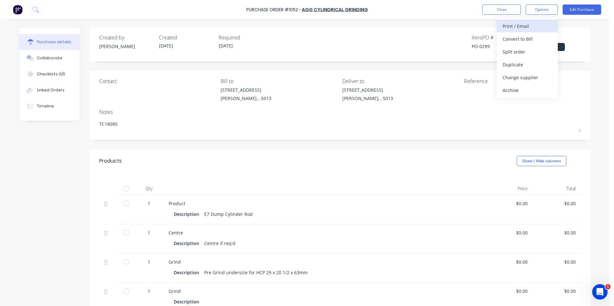
click at [511, 26] on div "Print / Email" at bounding box center [527, 26] width 49 height 9
click at [518, 52] on div "Without pricing" at bounding box center [527, 51] width 49 height 9
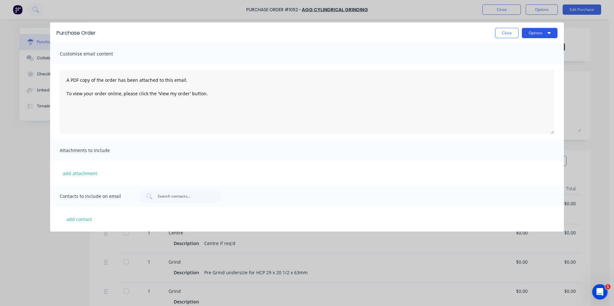
click at [549, 35] on icon "button" at bounding box center [549, 32] width 3 height 5
click at [512, 50] on div "Print" at bounding box center [526, 49] width 49 height 9
click at [508, 36] on button "Close" at bounding box center [506, 33] width 23 height 10
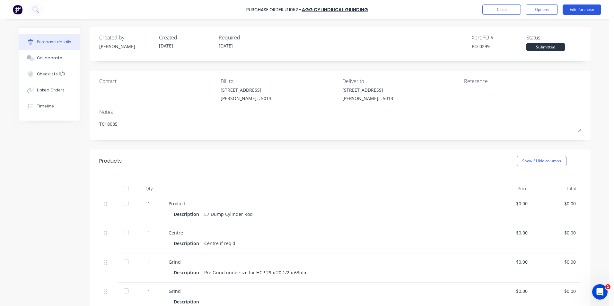
click at [578, 7] on button "Edit Purchase" at bounding box center [582, 9] width 39 height 10
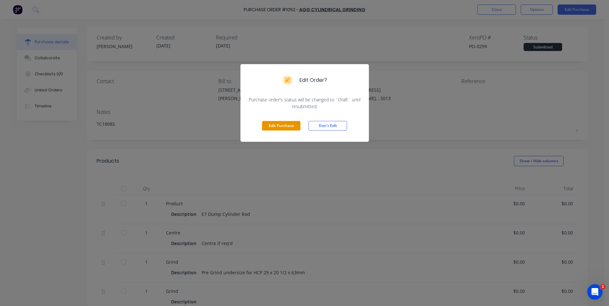
click at [279, 124] on button "Edit Purchase" at bounding box center [281, 126] width 39 height 10
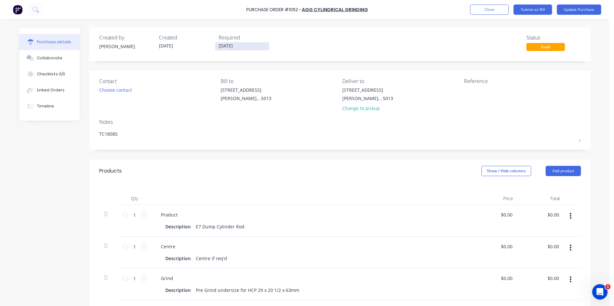
click at [252, 46] on input "[DATE]" at bounding box center [242, 46] width 54 height 8
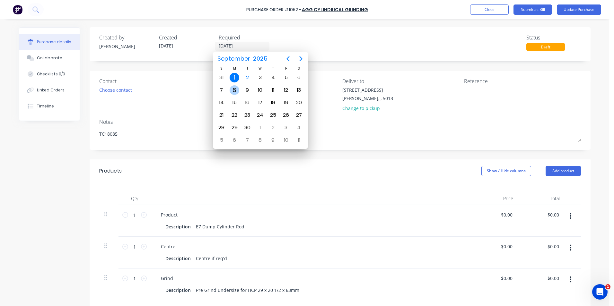
click at [234, 87] on div "8" at bounding box center [235, 90] width 10 height 10
type textarea "x"
type input "[DATE]"
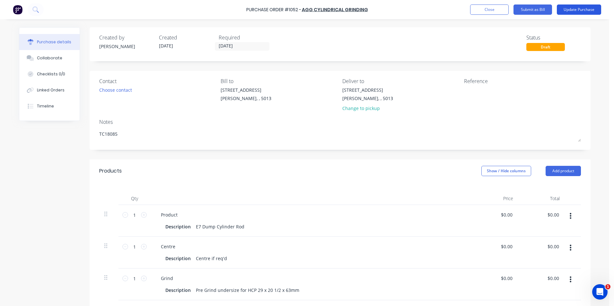
click at [578, 9] on button "Update Purchase" at bounding box center [579, 9] width 44 height 10
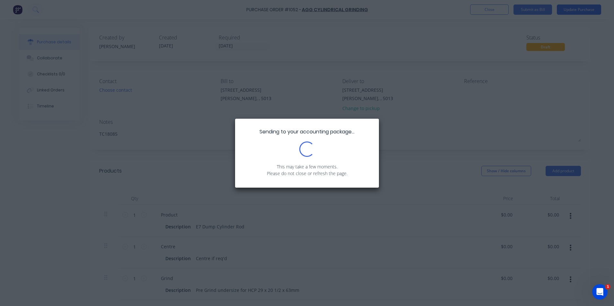
type textarea "x"
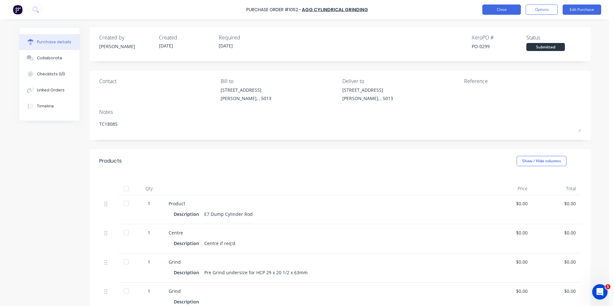
click at [509, 11] on button "Close" at bounding box center [501, 9] width 39 height 10
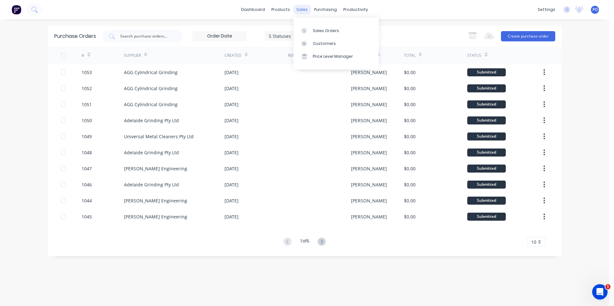
click at [303, 5] on div "sales" at bounding box center [302, 10] width 18 height 10
click at [305, 10] on div "sales" at bounding box center [302, 10] width 18 height 10
click at [314, 30] on div "Sales Orders" at bounding box center [326, 31] width 26 height 6
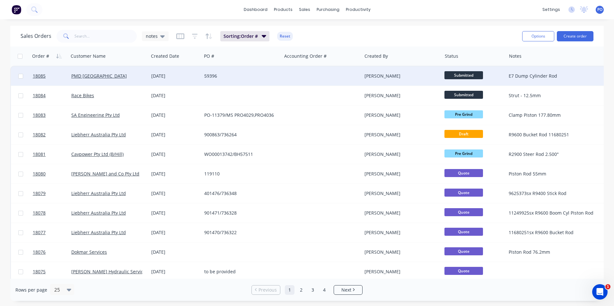
click at [223, 75] on div "59396" at bounding box center [239, 76] width 71 height 6
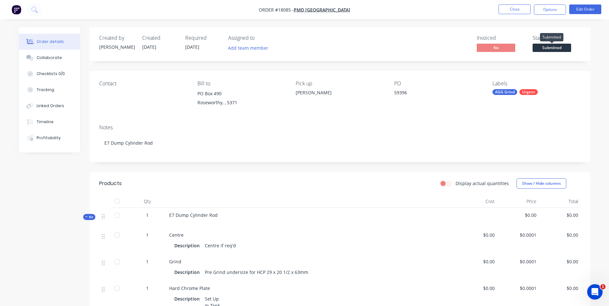
click at [548, 46] on span "Submitted" at bounding box center [552, 48] width 39 height 8
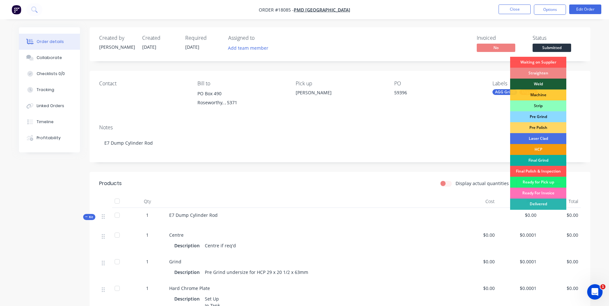
click at [545, 116] on div "Pre Grind" at bounding box center [538, 116] width 56 height 11
